Goal: Find specific page/section: Find specific page/section

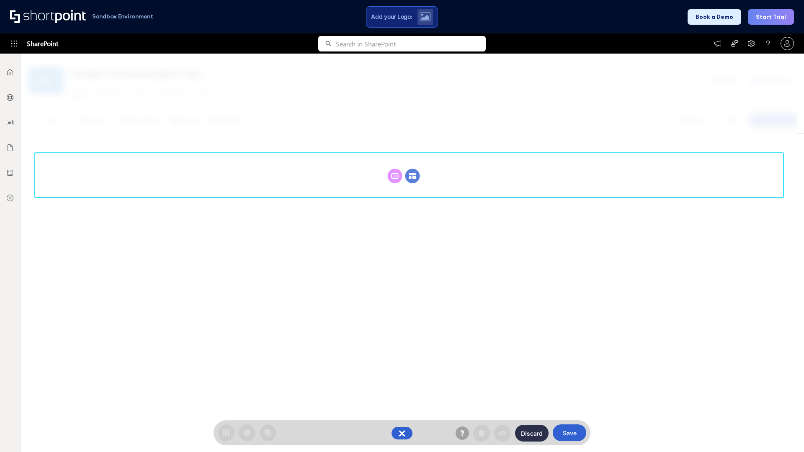
click at [413, 176] on circle at bounding box center [412, 176] width 15 height 15
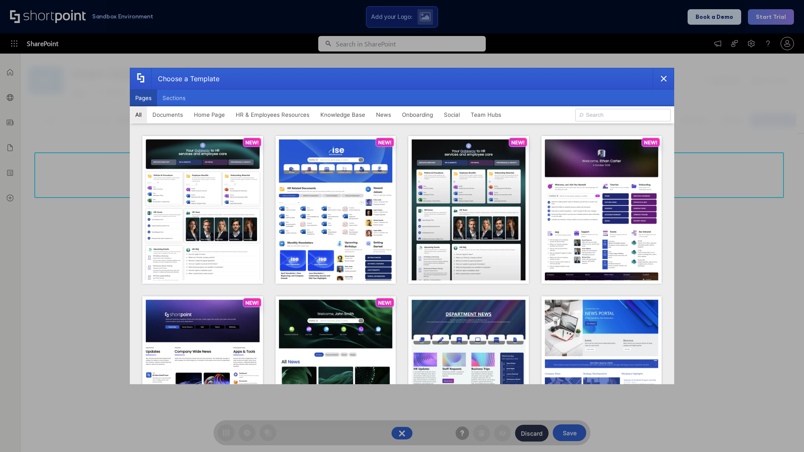
click at [143, 98] on button "Pages" at bounding box center [143, 98] width 27 height 17
type input "Intranet Layout 6"
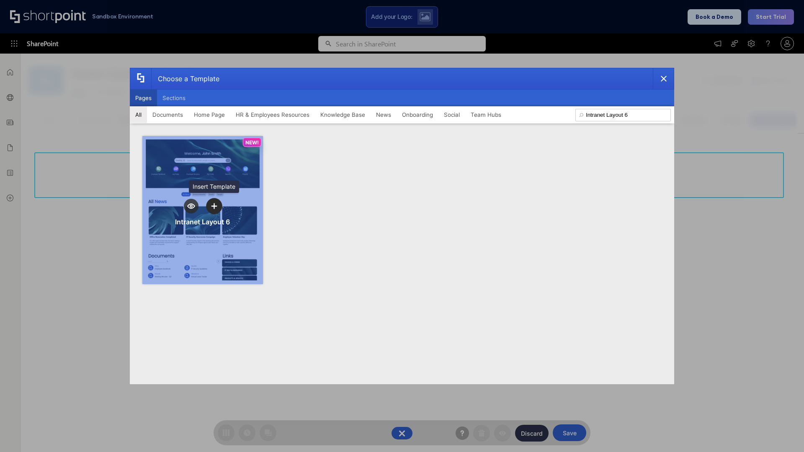
click at [214, 206] on icon "template selector" at bounding box center [214, 206] width 6 height 6
